Goal: Information Seeking & Learning: Understand process/instructions

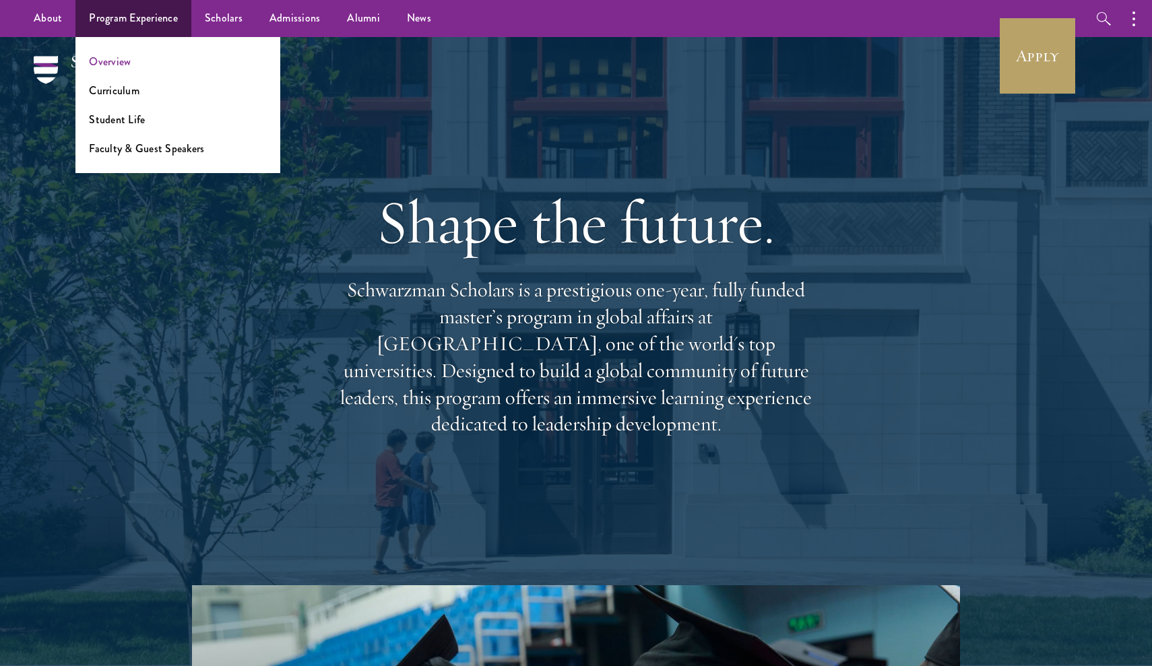
click at [108, 60] on link "Overview" at bounding box center [110, 61] width 42 height 15
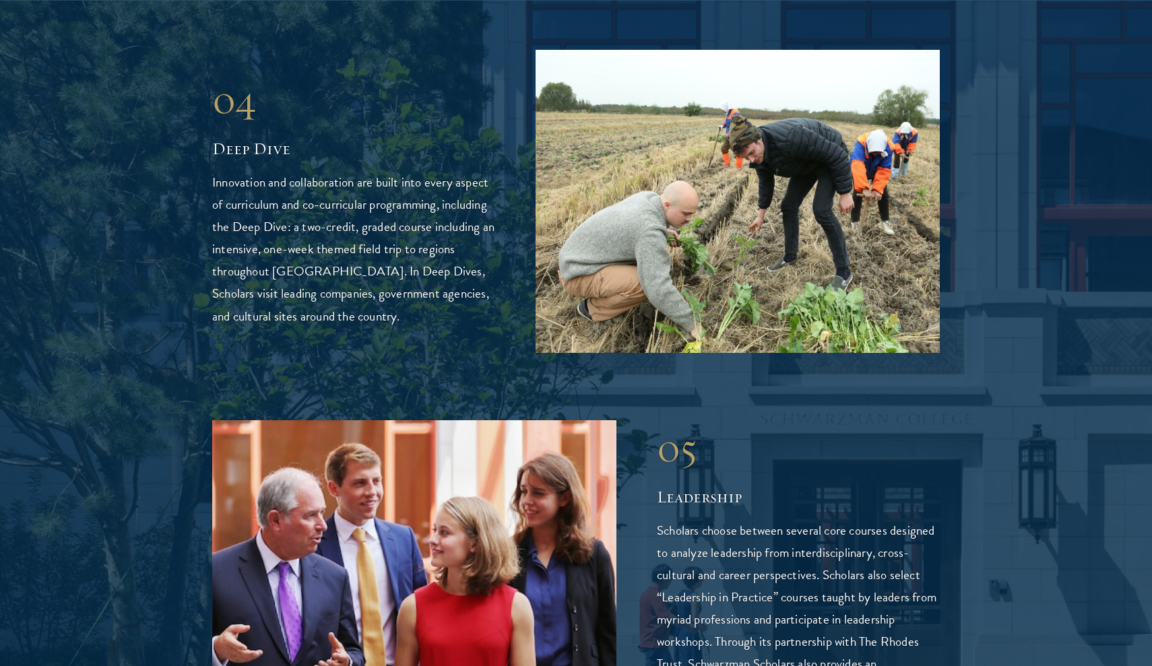
scroll to position [3170, 0]
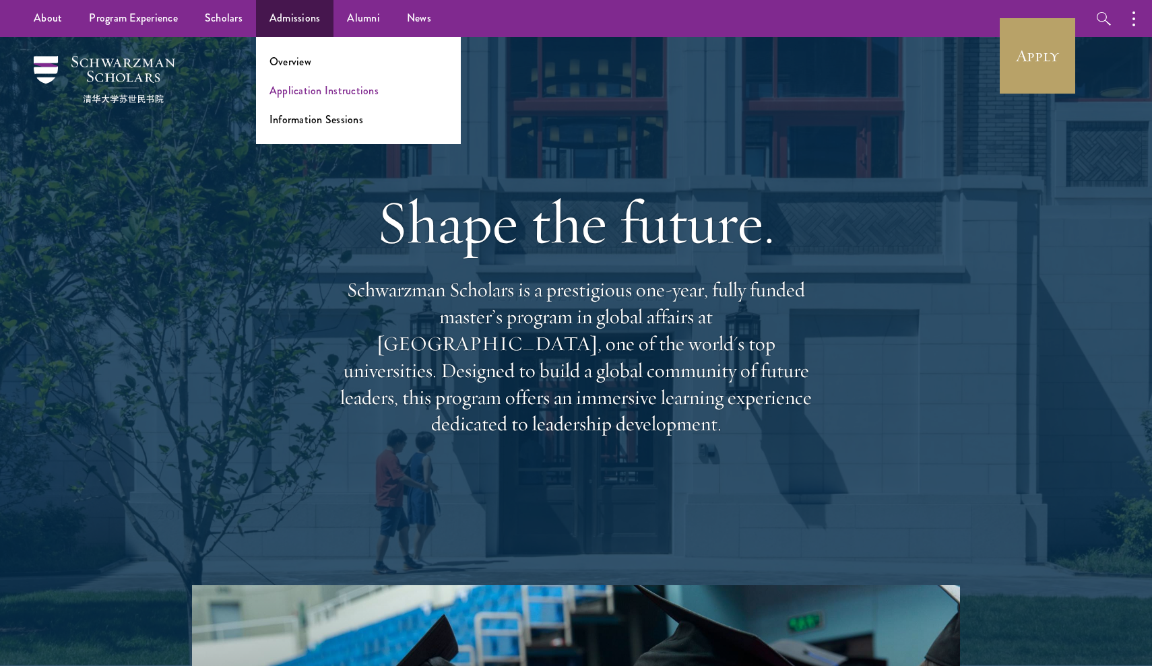
click at [294, 92] on link "Application Instructions" at bounding box center [324, 90] width 109 height 15
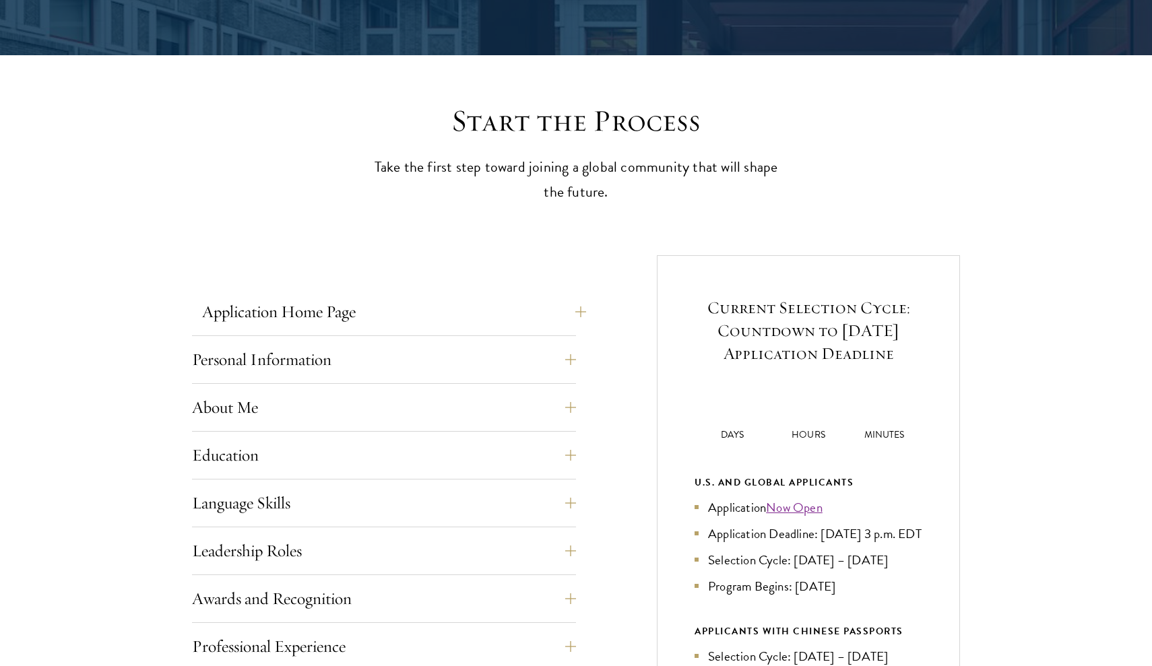
scroll to position [290, 0]
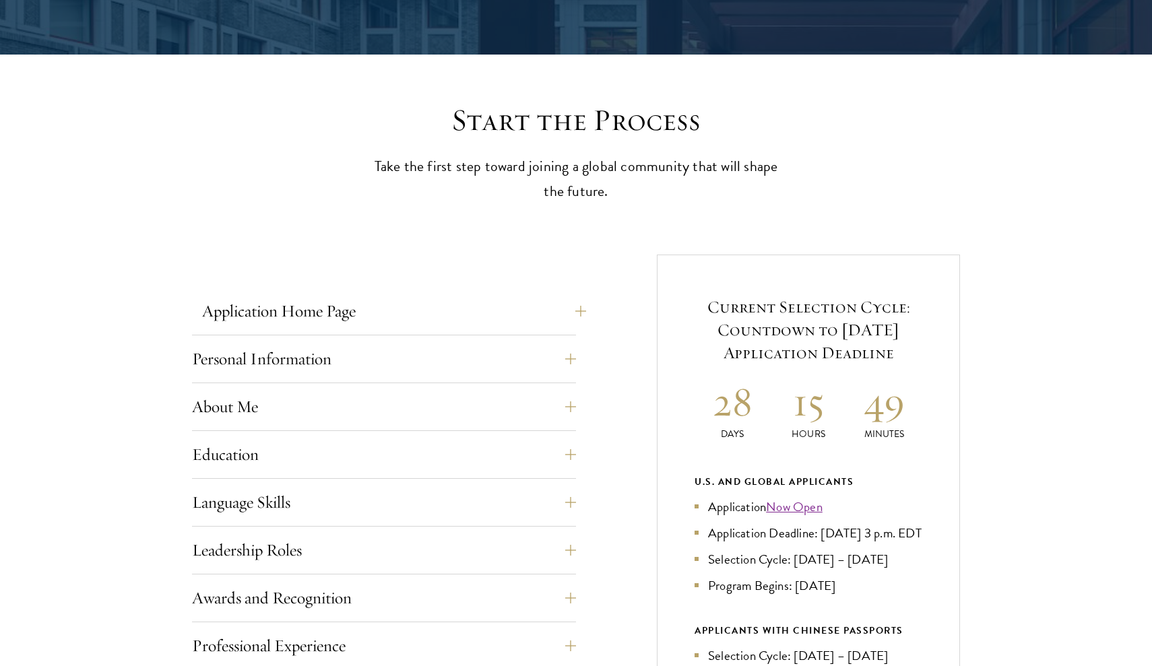
click at [420, 315] on button "Application Home Page" at bounding box center [394, 311] width 384 height 32
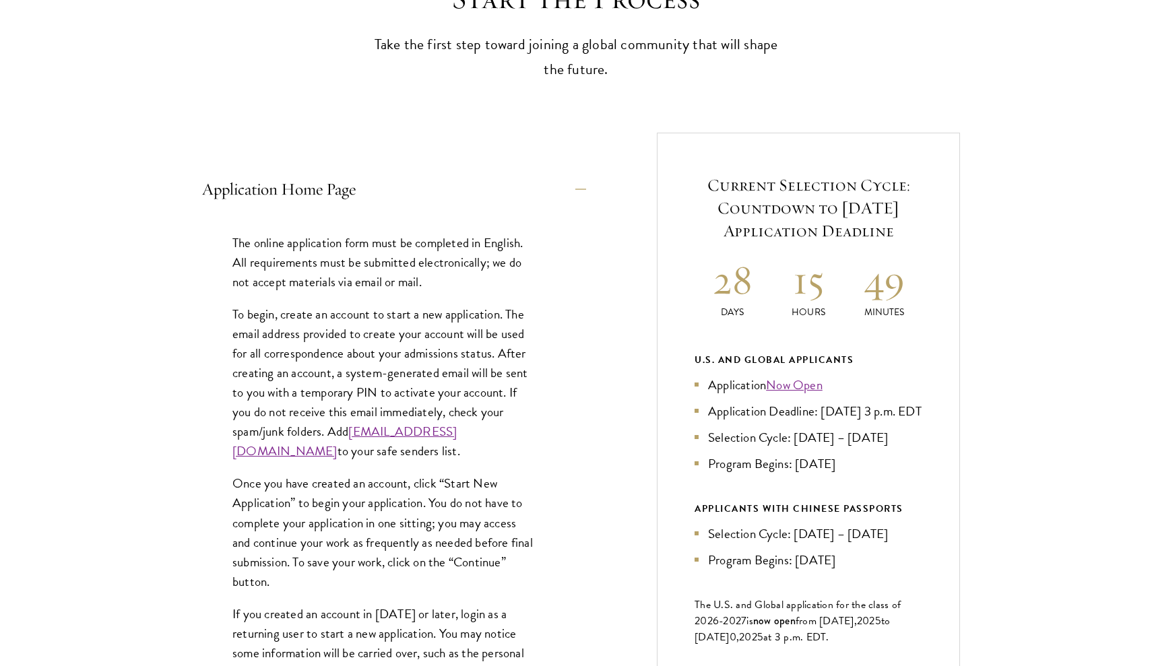
scroll to position [435, 0]
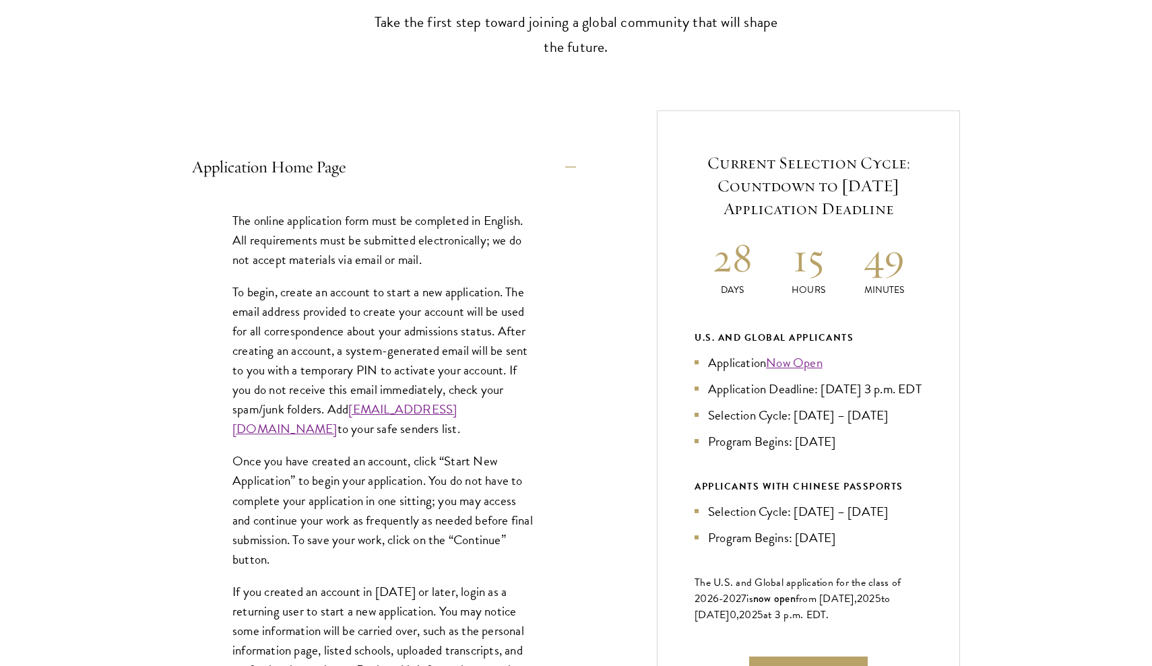
click at [793, 359] on link "Now Open" at bounding box center [794, 363] width 57 height 20
